Goal: Task Accomplishment & Management: Use online tool/utility

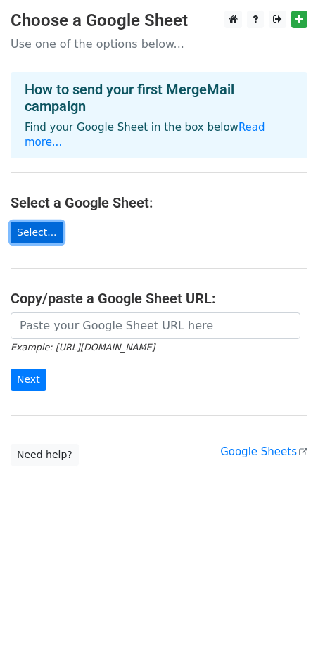
click at [46, 222] on link "Select..." at bounding box center [37, 233] width 53 height 22
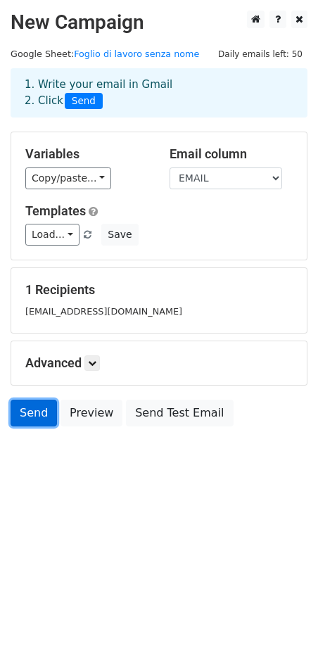
click at [25, 411] on link "Send" at bounding box center [34, 413] width 46 height 27
click at [18, 415] on link "Send" at bounding box center [34, 413] width 46 height 27
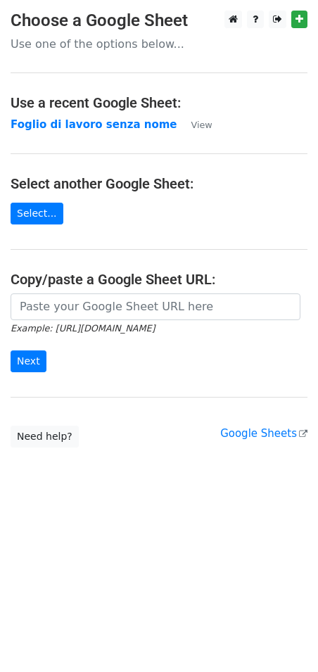
click at [264, 18] on div at bounding box center [263, 20] width 88 height 18
click at [256, 13] on link at bounding box center [255, 20] width 17 height 18
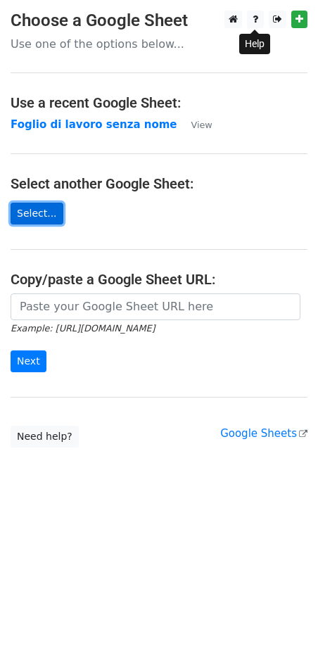
click at [42, 221] on link "Select..." at bounding box center [37, 214] width 53 height 22
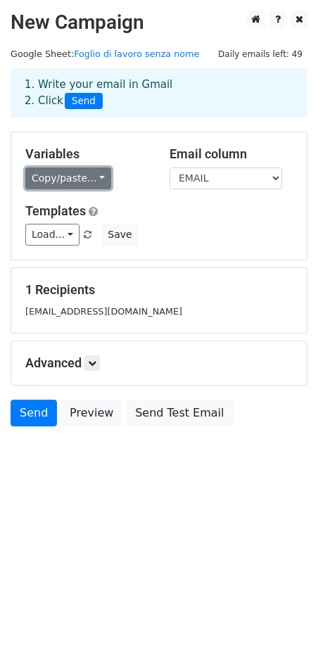
click at [70, 177] on link "Copy/paste..." at bounding box center [68, 178] width 86 height 22
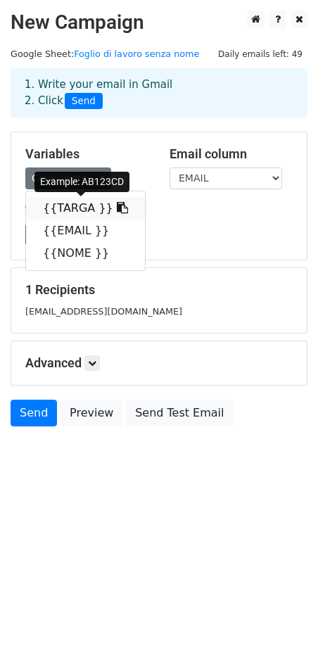
click at [67, 202] on link "{{TARGA }}" at bounding box center [85, 208] width 119 height 23
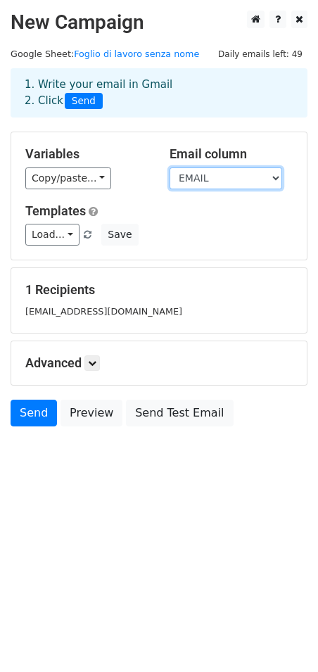
click at [222, 181] on select "TARGA EMAIL NOME" at bounding box center [226, 178] width 113 height 22
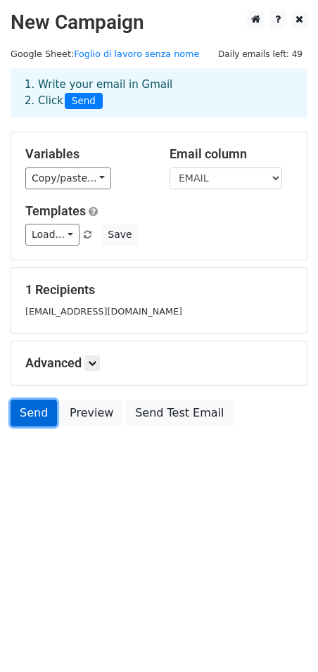
click at [25, 412] on link "Send" at bounding box center [34, 413] width 46 height 27
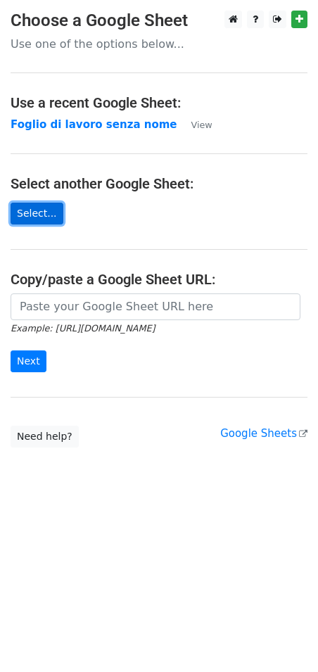
click at [43, 218] on link "Select..." at bounding box center [37, 214] width 53 height 22
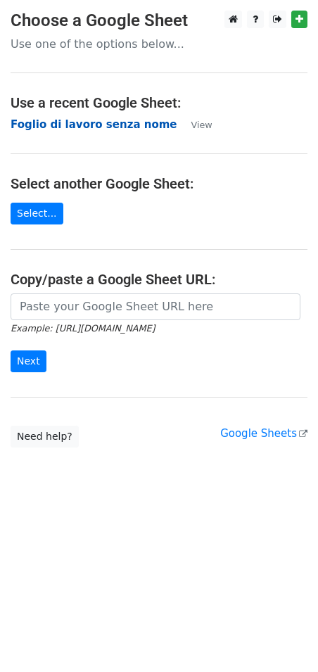
click at [40, 119] on strong "Foglio di lavoro senza nome" at bounding box center [94, 124] width 167 height 13
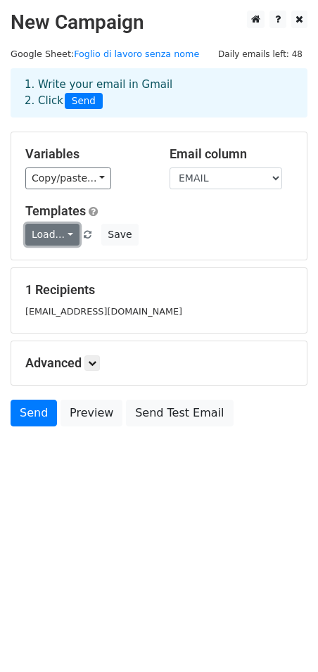
click at [62, 234] on link "Load..." at bounding box center [52, 235] width 54 height 22
click at [134, 269] on span at bounding box center [136, 267] width 8 height 10
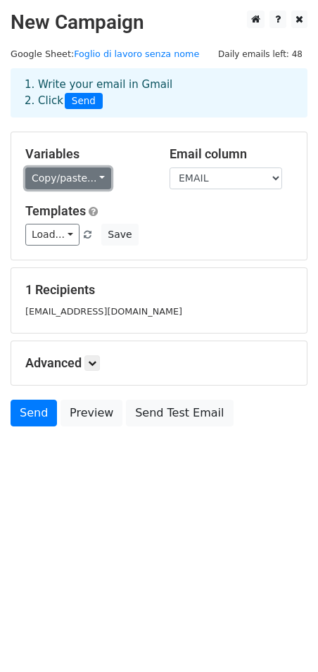
click at [83, 186] on link "Copy/paste..." at bounding box center [68, 178] width 86 height 22
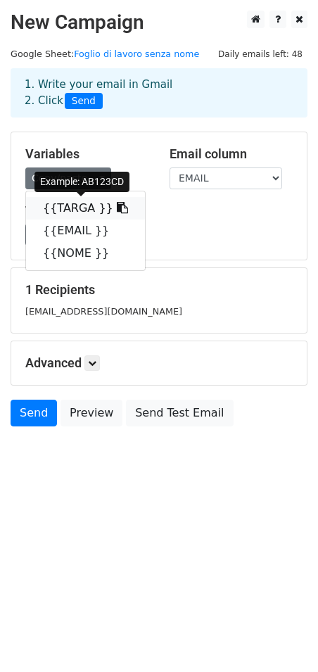
click at [110, 203] on link "{{TARGA }}" at bounding box center [85, 208] width 119 height 23
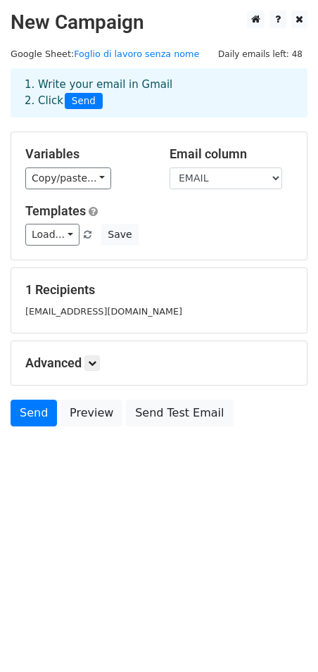
click at [74, 159] on h5 "Variables" at bounding box center [86, 153] width 123 height 15
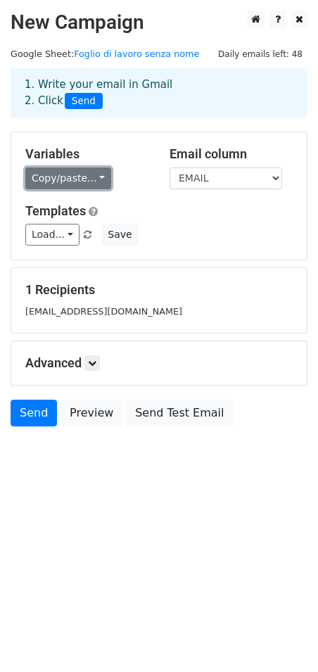
click at [72, 172] on link "Copy/paste..." at bounding box center [68, 178] width 86 height 22
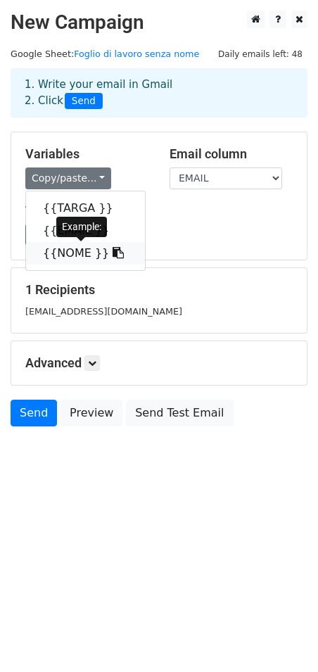
click at [113, 256] on icon at bounding box center [118, 252] width 11 height 11
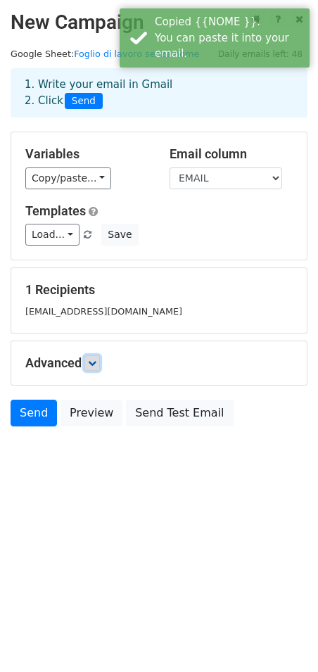
click at [93, 371] on link at bounding box center [91, 362] width 15 height 15
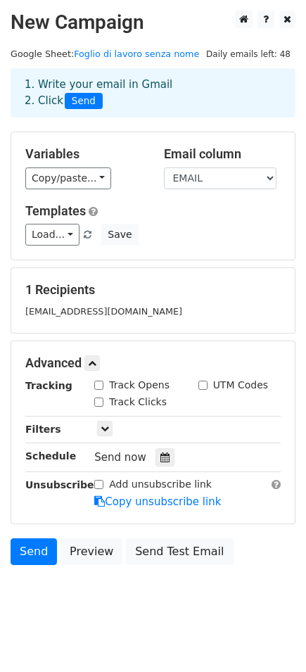
click at [103, 395] on div "Track Clicks" at bounding box center [135, 403] width 103 height 17
click at [100, 388] on input "Track Opens" at bounding box center [98, 385] width 9 height 9
checkbox input "true"
click at [102, 402] on input "Track Clicks" at bounding box center [98, 401] width 9 height 9
checkbox input "true"
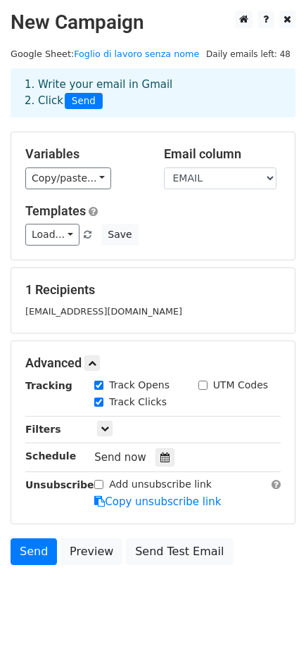
click at [200, 390] on input "UTM Codes" at bounding box center [202, 385] width 9 height 9
checkbox input "true"
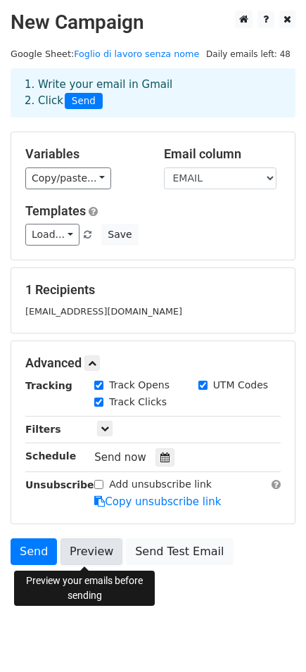
click at [95, 547] on link "Preview" at bounding box center [91, 551] width 62 height 27
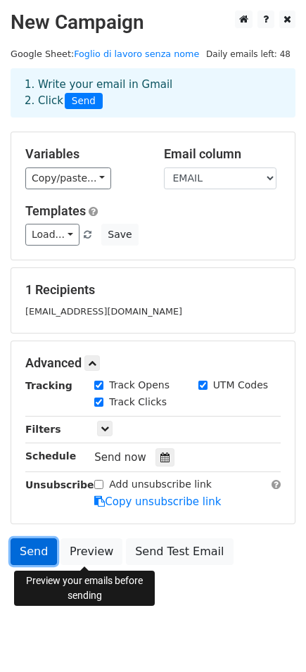
click at [31, 553] on link "Send" at bounding box center [34, 551] width 46 height 27
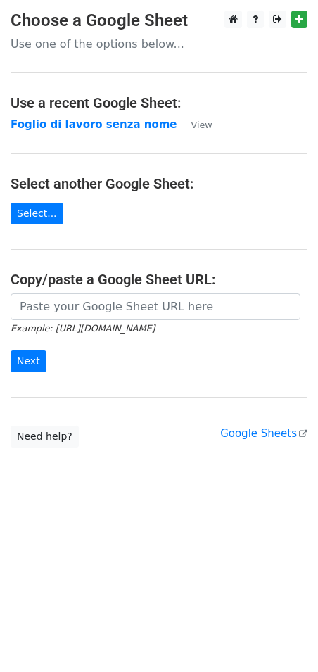
click at [122, 134] on main "Choose a Google Sheet Use one of the options below... Use a recent Google Sheet…" at bounding box center [159, 229] width 318 height 437
click at [122, 129] on strong "Foglio di lavoro senza nome" at bounding box center [94, 124] width 167 height 13
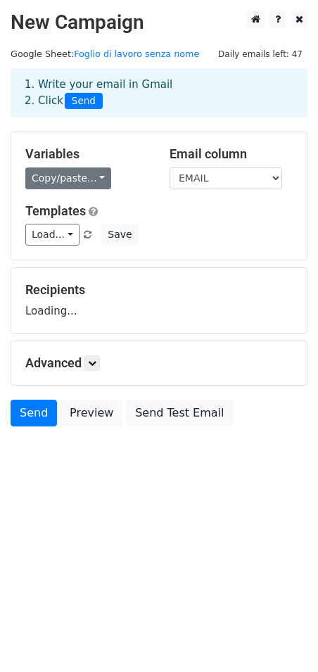
click at [85, 174] on link "Copy/paste..." at bounding box center [68, 178] width 86 height 22
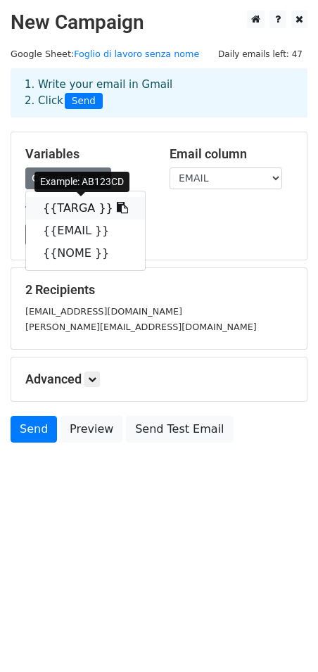
click at [117, 203] on icon at bounding box center [122, 207] width 11 height 11
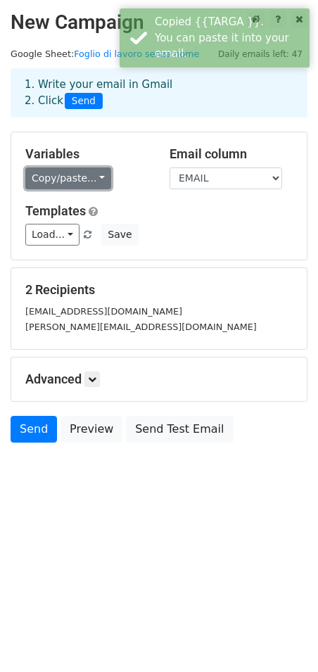
click at [84, 173] on link "Copy/paste..." at bounding box center [68, 178] width 86 height 22
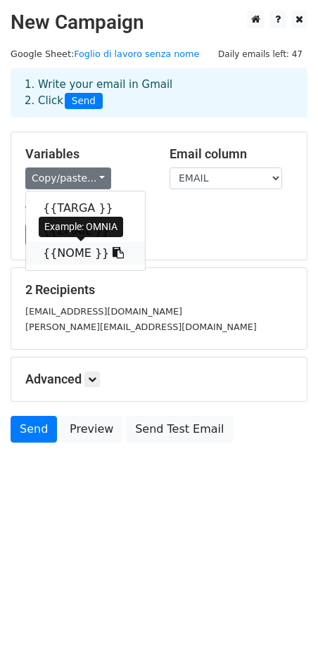
click at [77, 248] on link "{{NOME }}" at bounding box center [85, 253] width 119 height 23
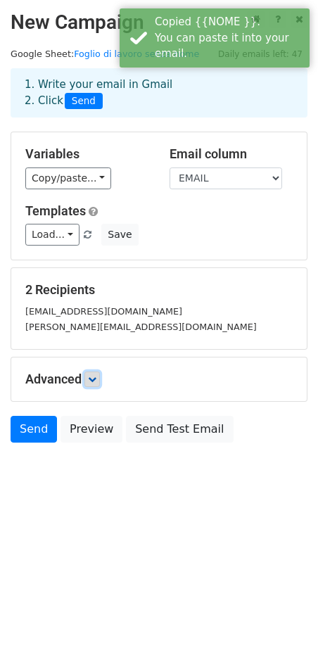
click at [97, 374] on link at bounding box center [91, 378] width 15 height 15
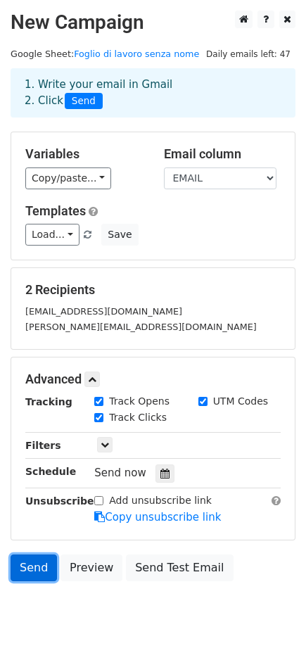
click at [31, 573] on link "Send" at bounding box center [34, 567] width 46 height 27
